Goal: Communication & Community: Ask a question

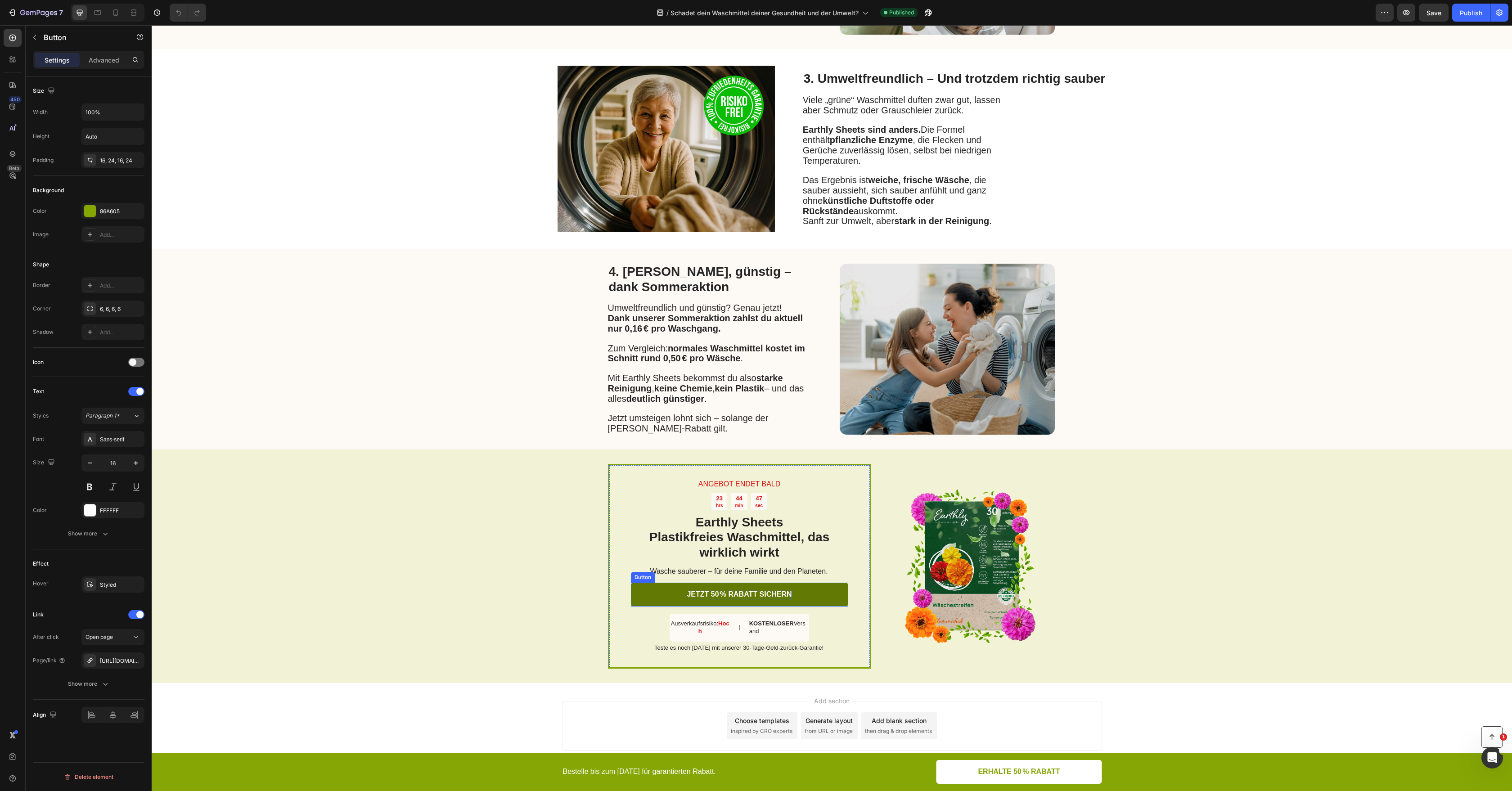
click at [748, 599] on p "JETZT 50 % RABATT SICHERN" at bounding box center [739, 594] width 105 height 9
click at [127, 661] on div "[URL][DOMAIN_NAME]" at bounding box center [113, 661] width 63 height 16
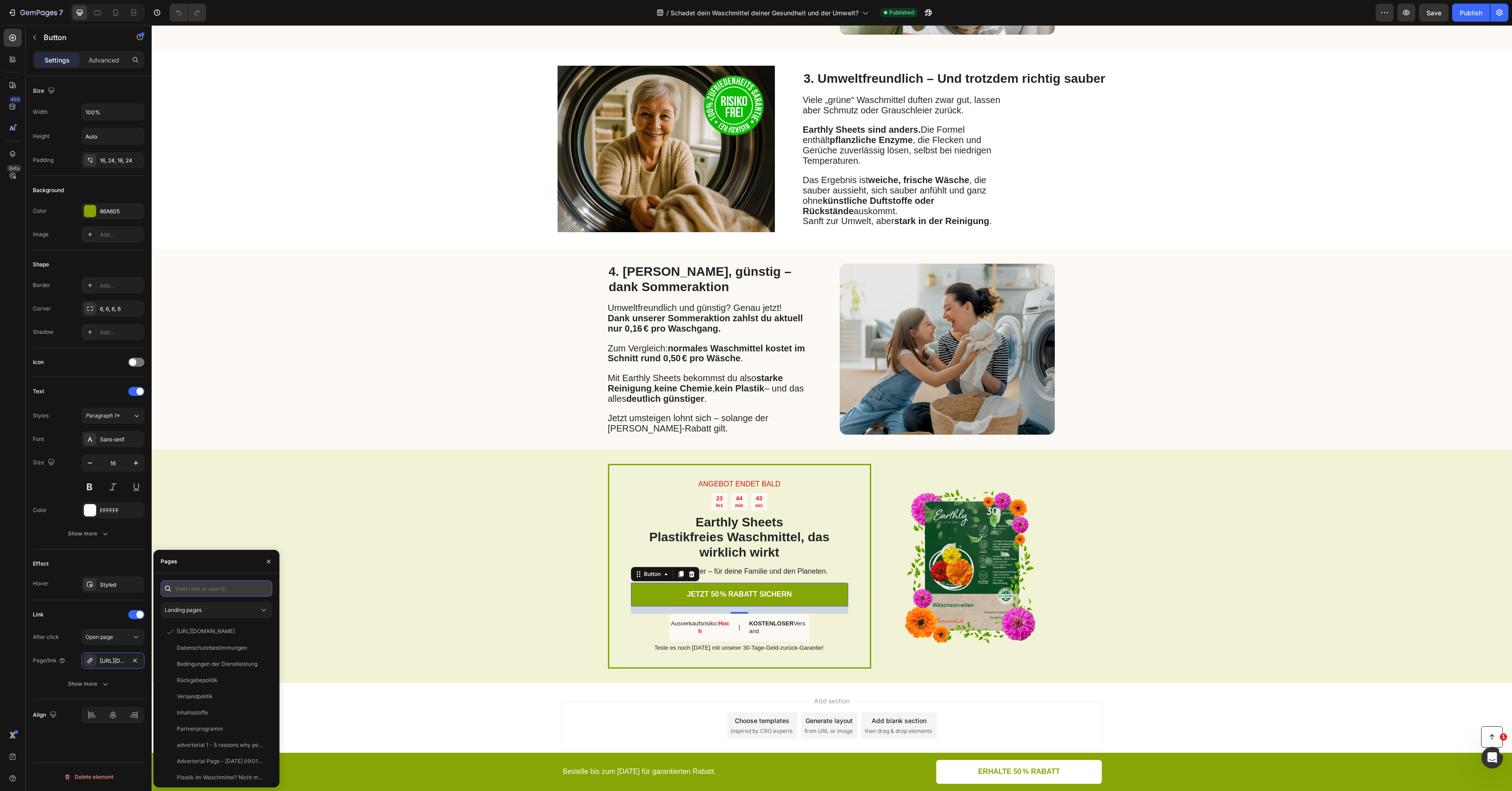
click at [230, 592] on input "text" at bounding box center [217, 589] width 112 height 16
paste input "[URL][DOMAIN_NAME][PERSON_NAME]"
type input "[URL][DOMAIN_NAME][PERSON_NAME]"
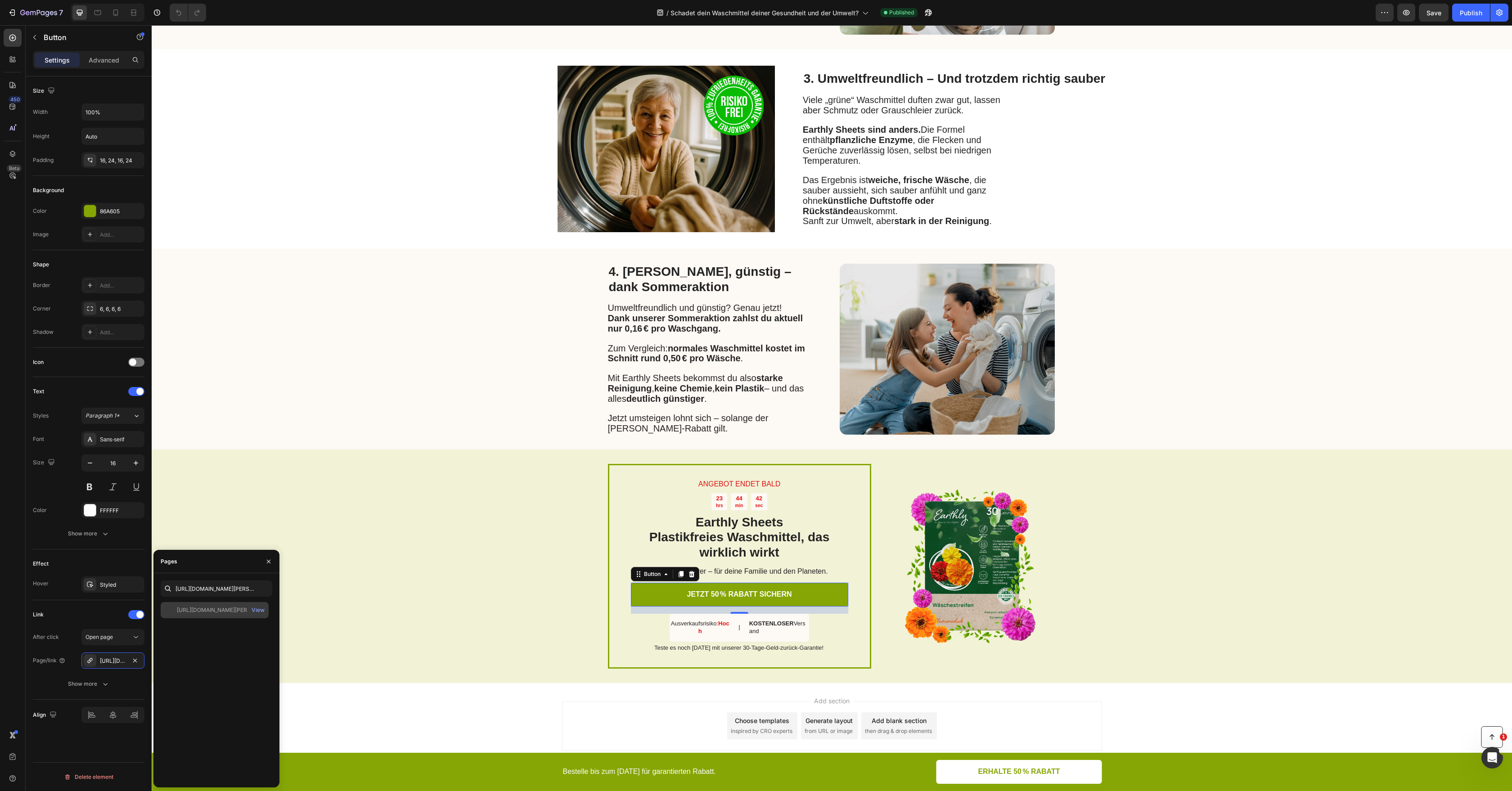
click at [225, 609] on div "[URL][DOMAIN_NAME][PERSON_NAME]" at bounding box center [220, 610] width 86 height 8
click at [1477, 12] on div "Publish" at bounding box center [1471, 13] width 22 height 9
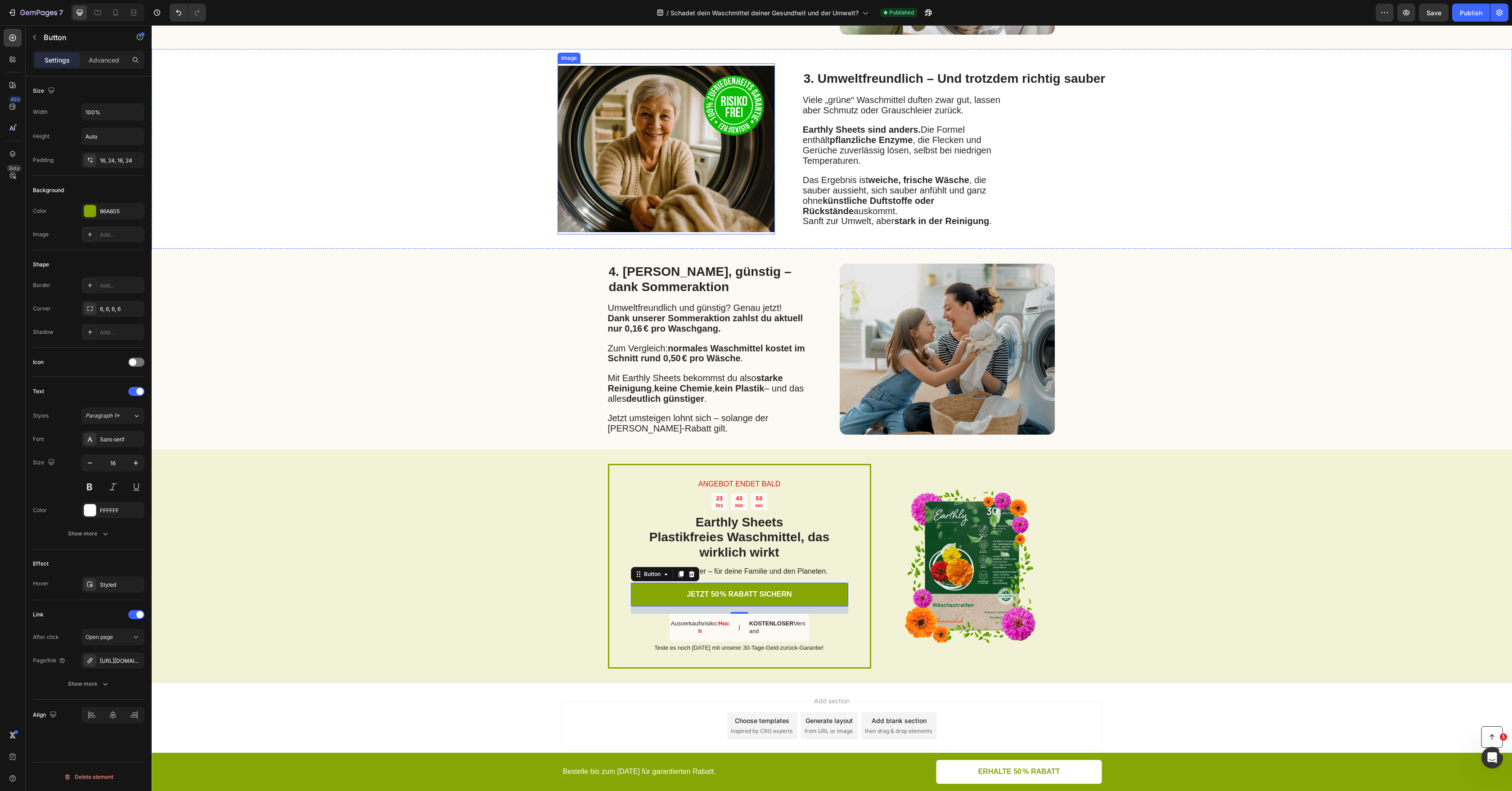
click at [688, 130] on img at bounding box center [666, 148] width 217 height 171
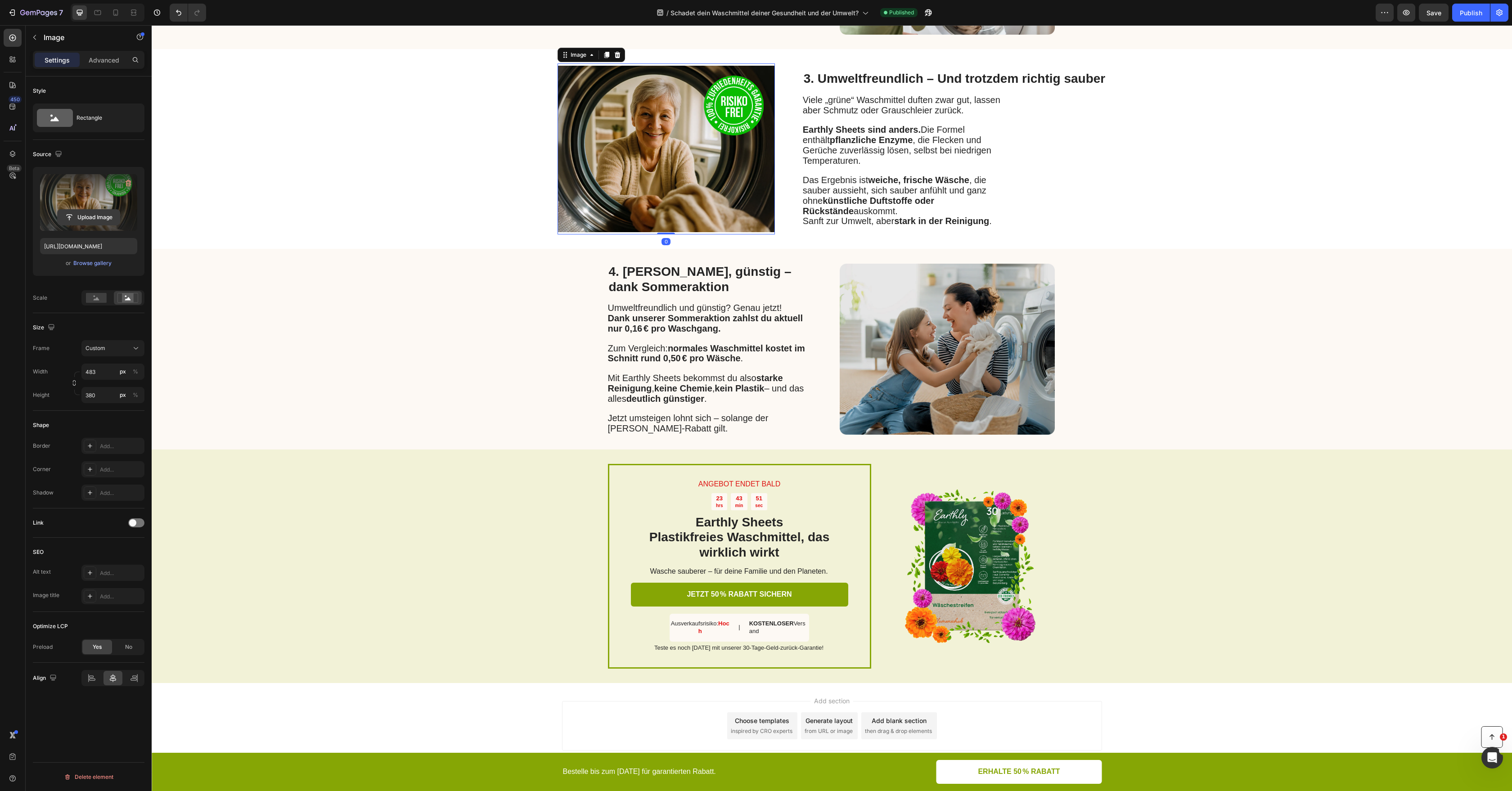
click at [97, 215] on input "file" at bounding box center [89, 217] width 62 height 15
type input "[URL][DOMAIN_NAME]"
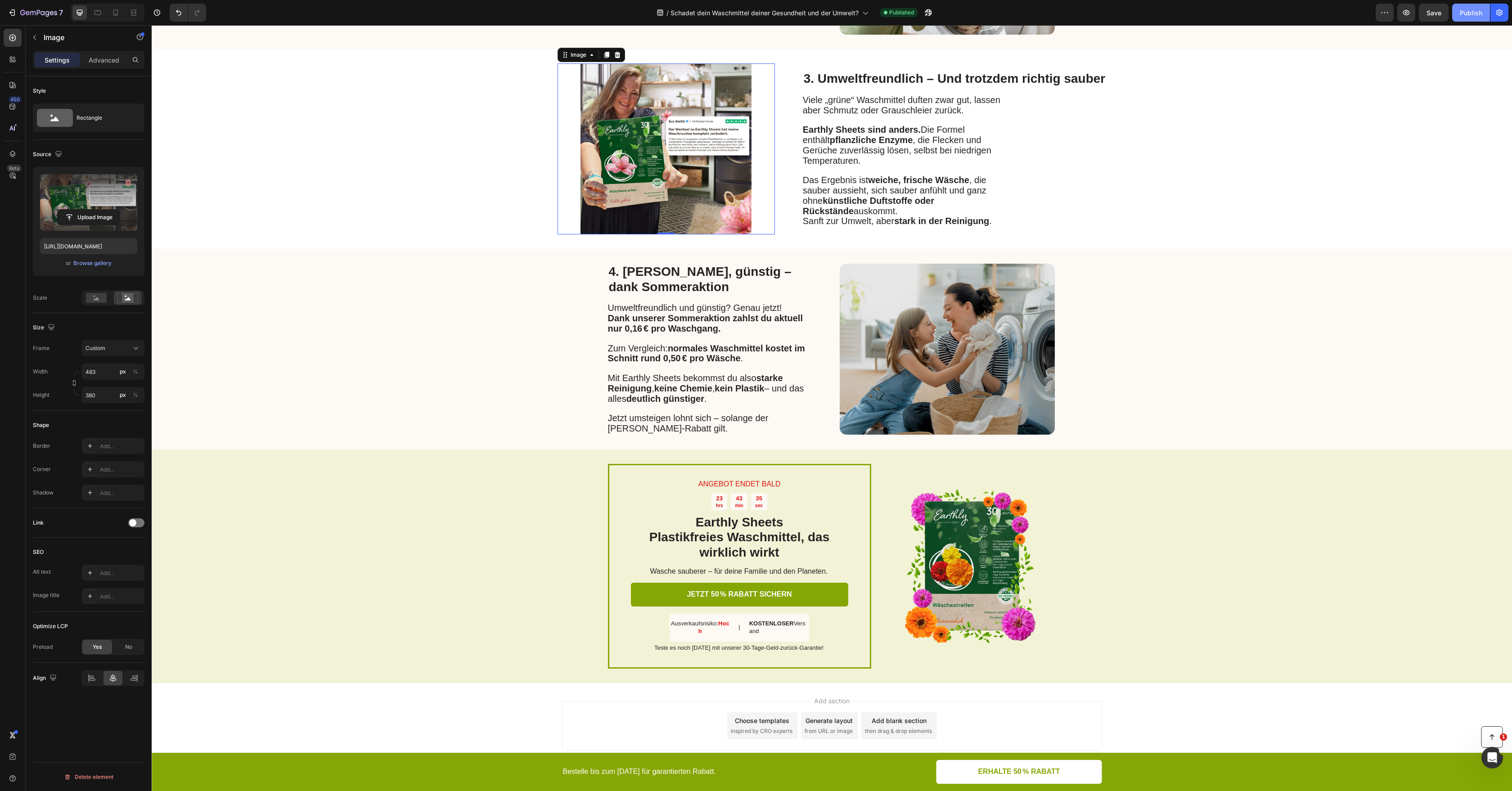
click at [1470, 18] on button "Publish" at bounding box center [1471, 12] width 38 height 18
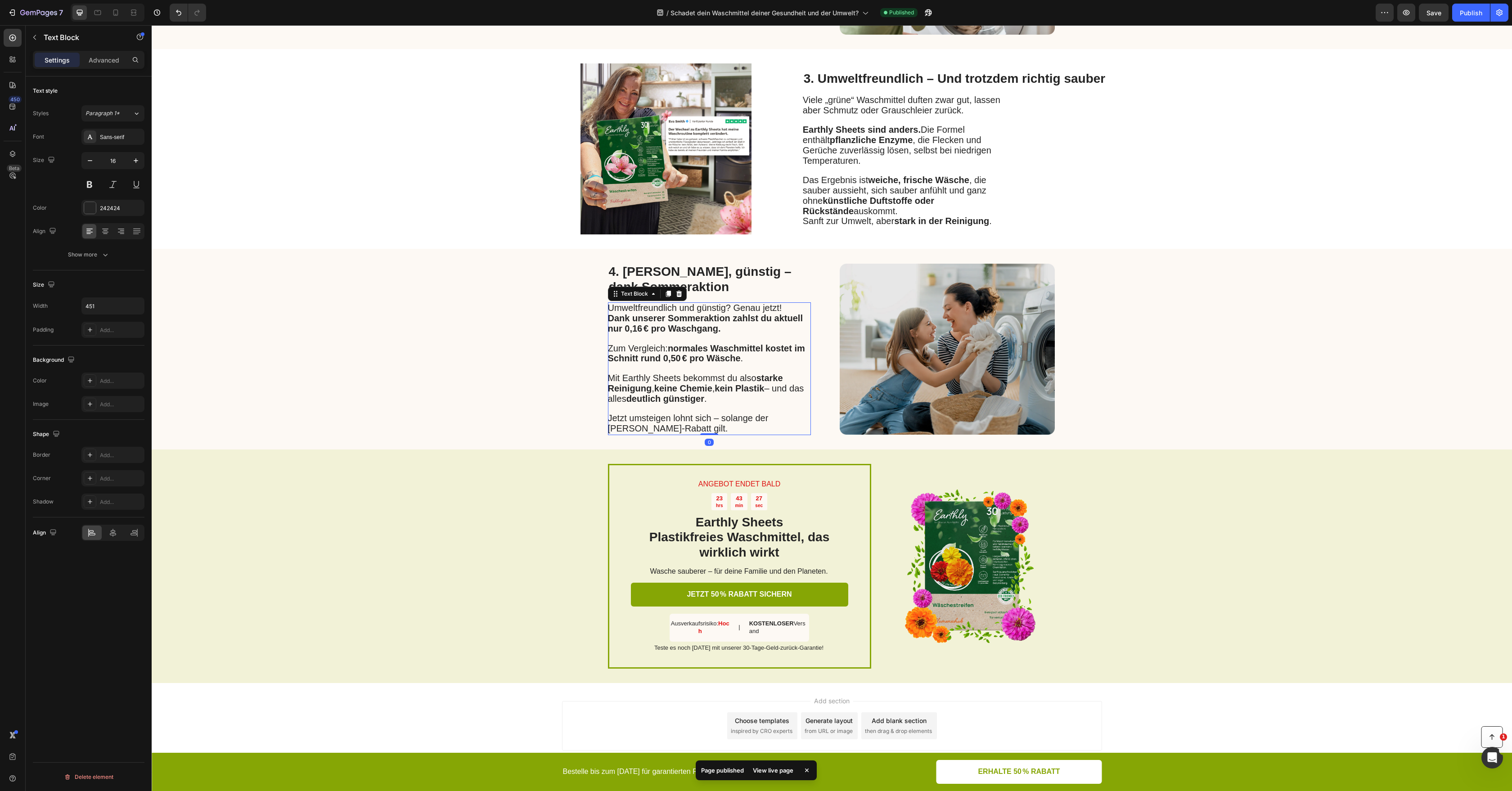
click at [638, 329] on strong "Dank unserer Sommeraktion zahlst du aktuell nur 0,16 € pro Waschgang." at bounding box center [706, 323] width 195 height 20
click at [639, 329] on strong "Dank unserer Sommeraktion zahlst du aktuell nur 0,16 € pro Waschgang." at bounding box center [706, 323] width 195 height 20
click at [642, 329] on strong "Dank unserer Sommeraktion zahlst du aktuell nur 0,16 € pro Waschgang." at bounding box center [706, 323] width 195 height 20
click at [1473, 12] on div "Publish" at bounding box center [1471, 13] width 22 height 9
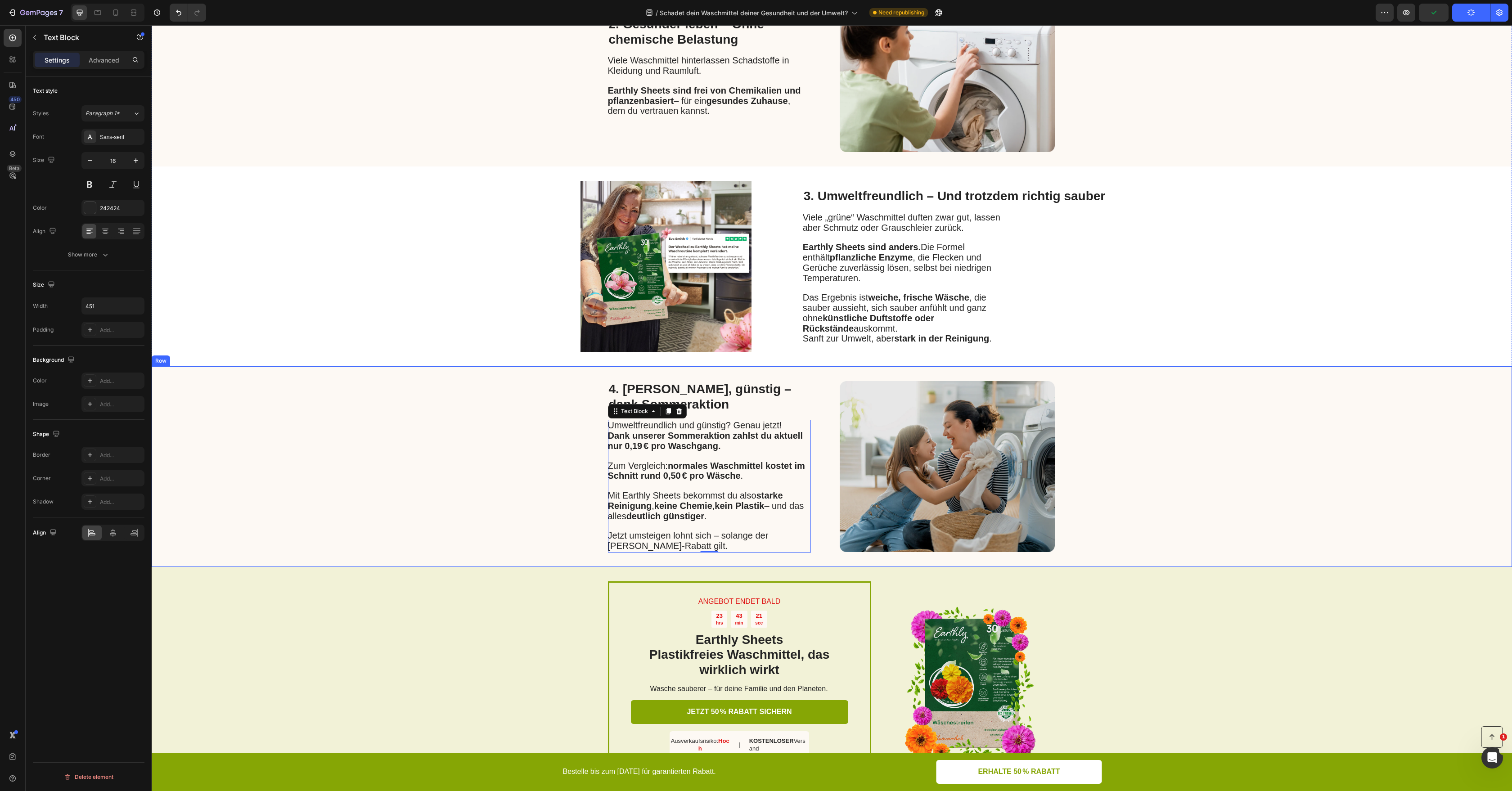
scroll to position [488, 0]
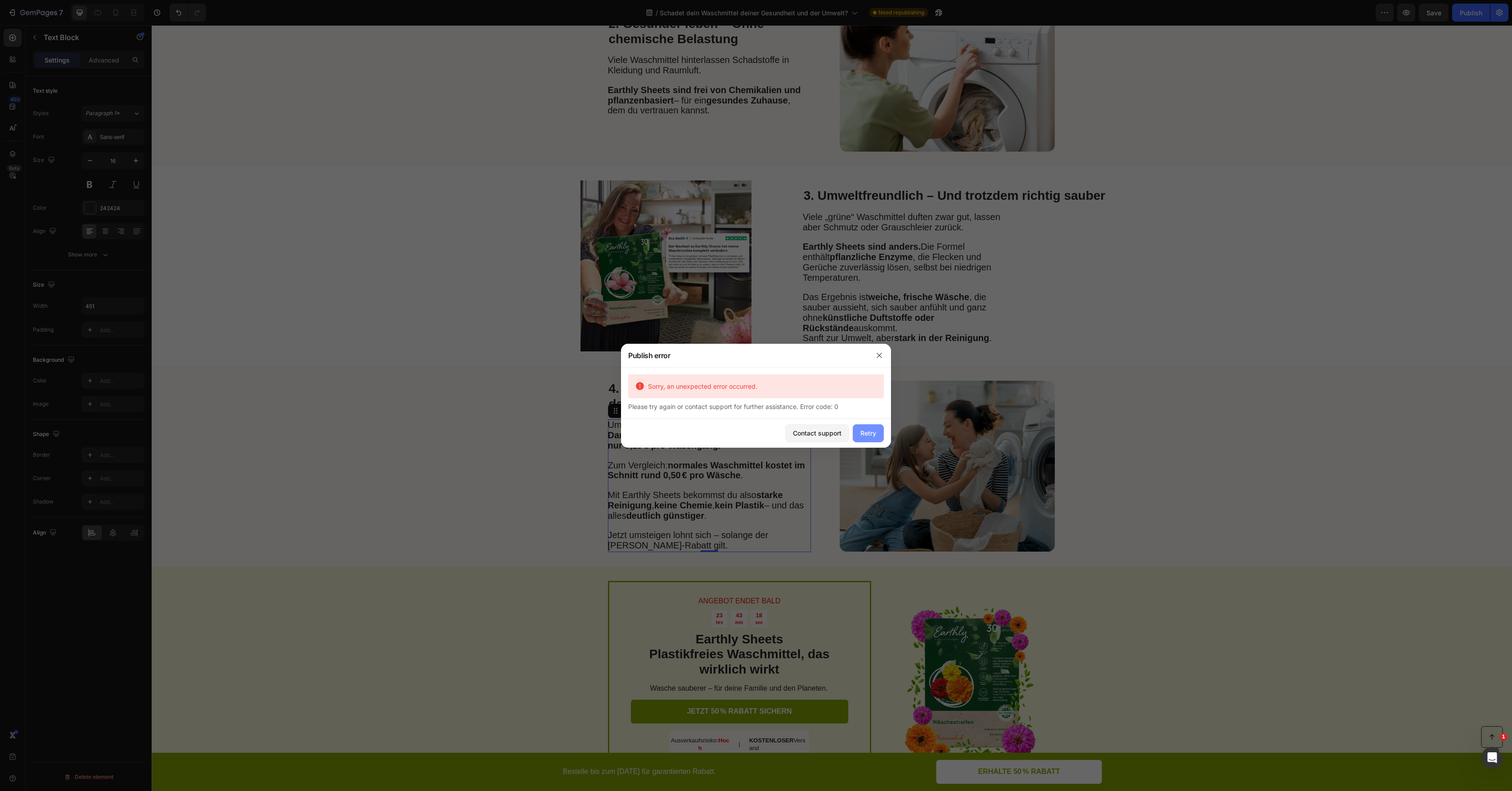
click at [863, 425] on button "Retry" at bounding box center [868, 433] width 31 height 18
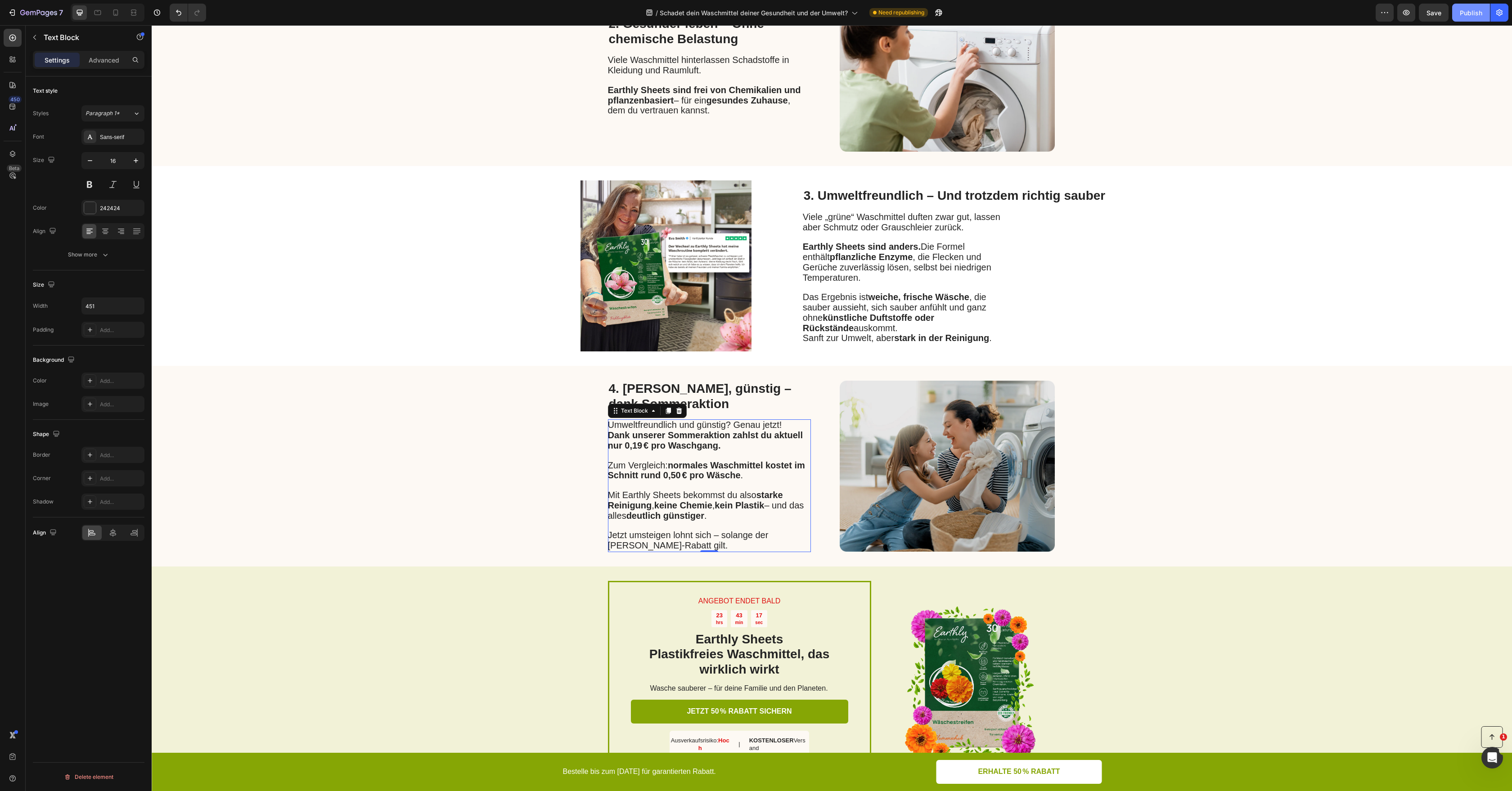
click at [1480, 16] on div "Publish" at bounding box center [1471, 13] width 22 height 9
click at [1485, 748] on div "Open Intercom Messenger" at bounding box center [1491, 756] width 30 height 30
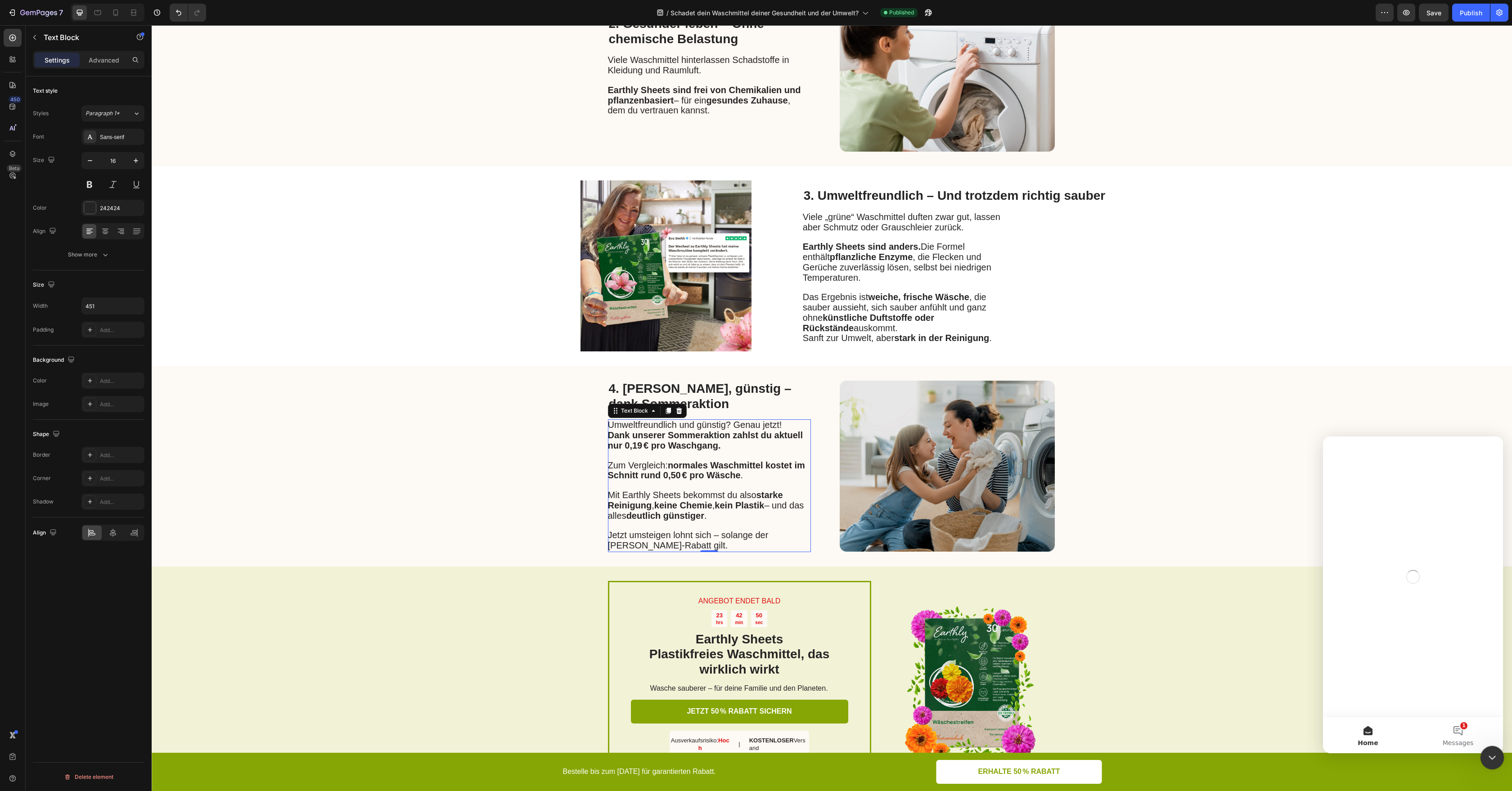
scroll to position [0, 0]
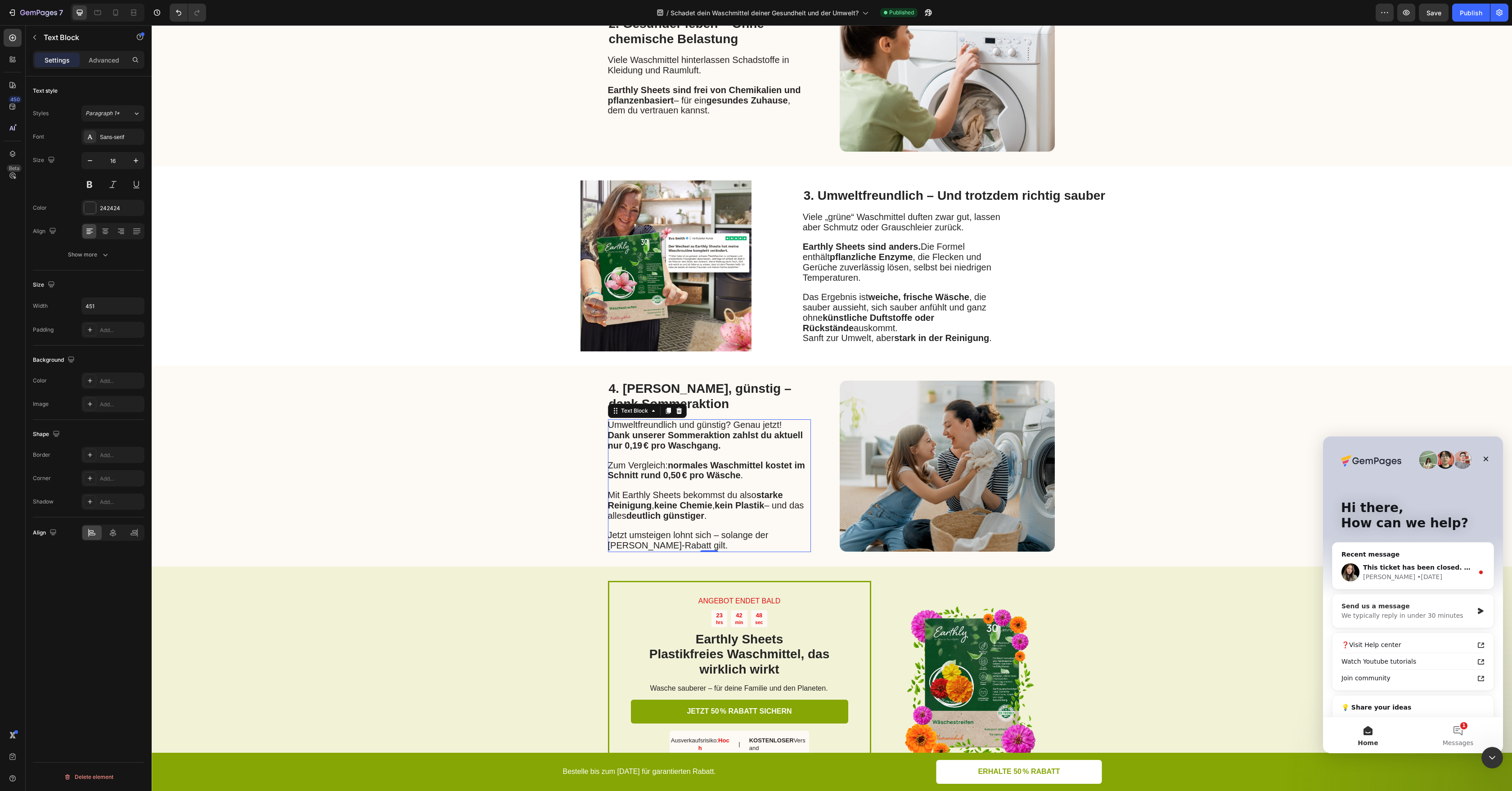
click at [1396, 608] on div "Send us a message" at bounding box center [1407, 606] width 132 height 9
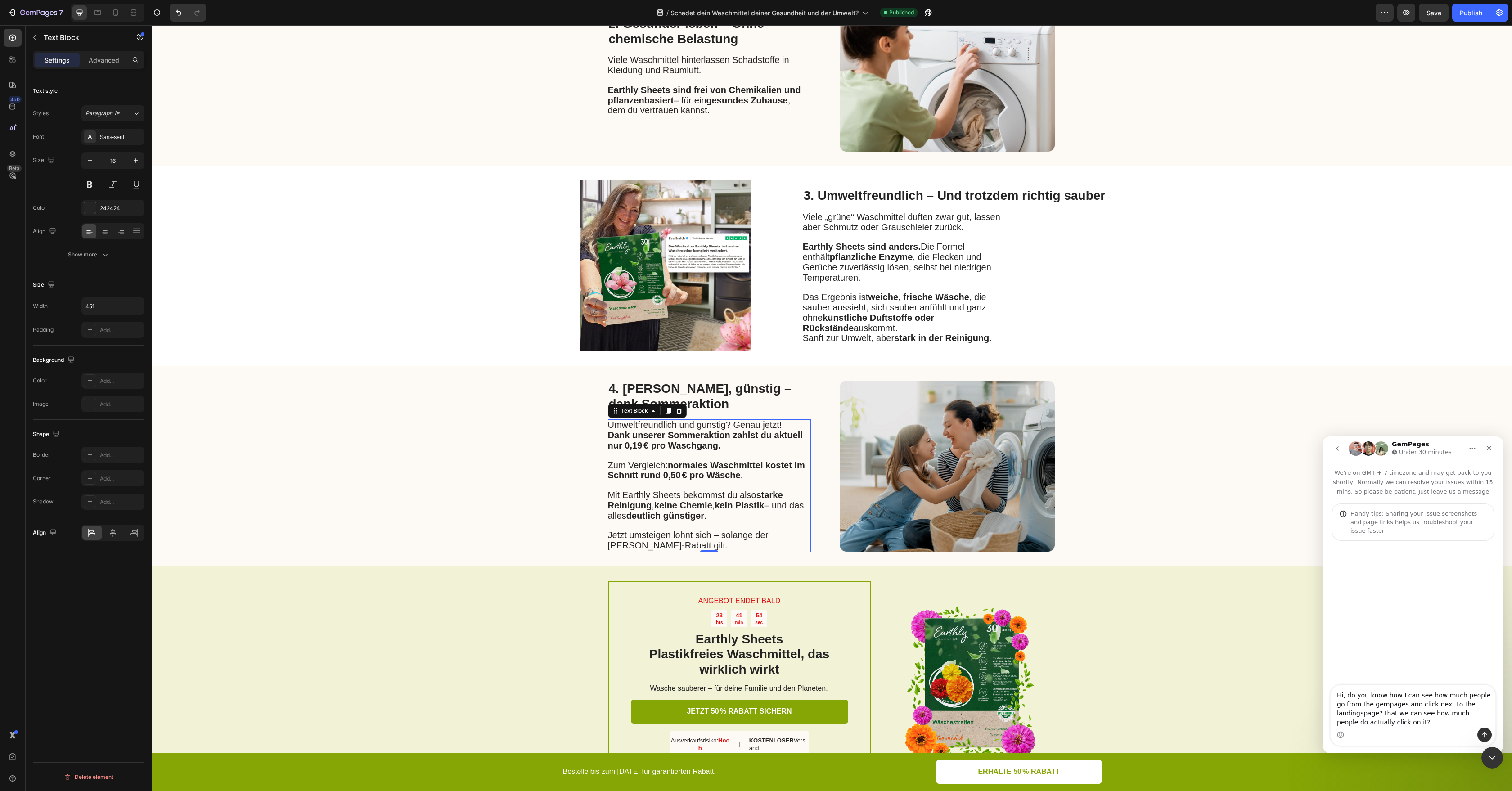
click at [1372, 709] on textarea "Hi, do you know how I can see how much people go from the gempages and click ne…" at bounding box center [1413, 707] width 165 height 42
type textarea "Hi, do you know how I can see how much people go from the gempages and click ne…"
click at [1489, 736] on button "Send a message…" at bounding box center [1484, 735] width 15 height 15
